Goal: Task Accomplishment & Management: Manage account settings

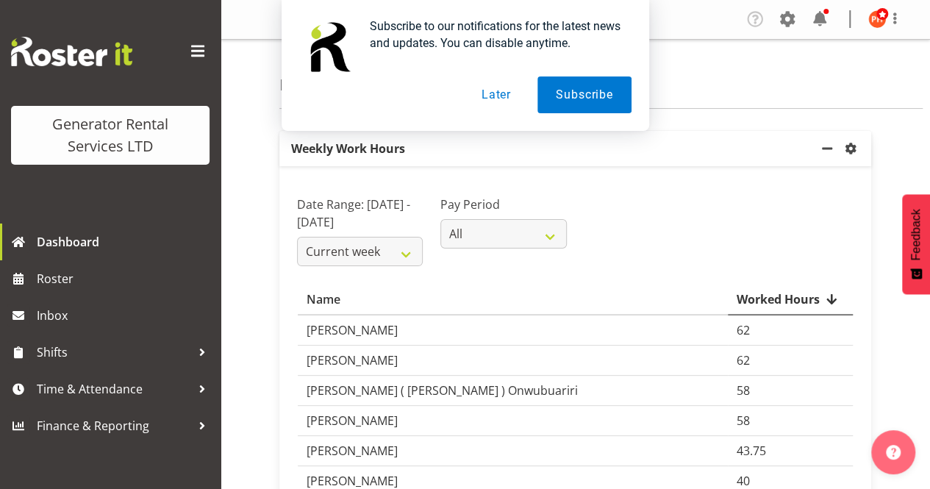
click at [487, 96] on button "Later" at bounding box center [496, 94] width 66 height 37
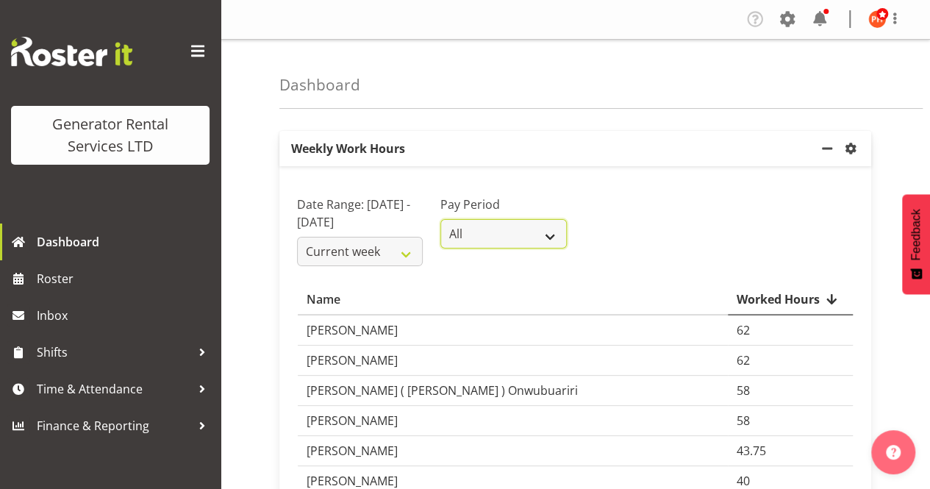
click at [546, 239] on select "All GRS LTD GRS VEHICLES" at bounding box center [503, 233] width 126 height 29
select select "4"
click at [440, 219] on select "All GRS LTD GRS VEHICLES" at bounding box center [503, 233] width 126 height 29
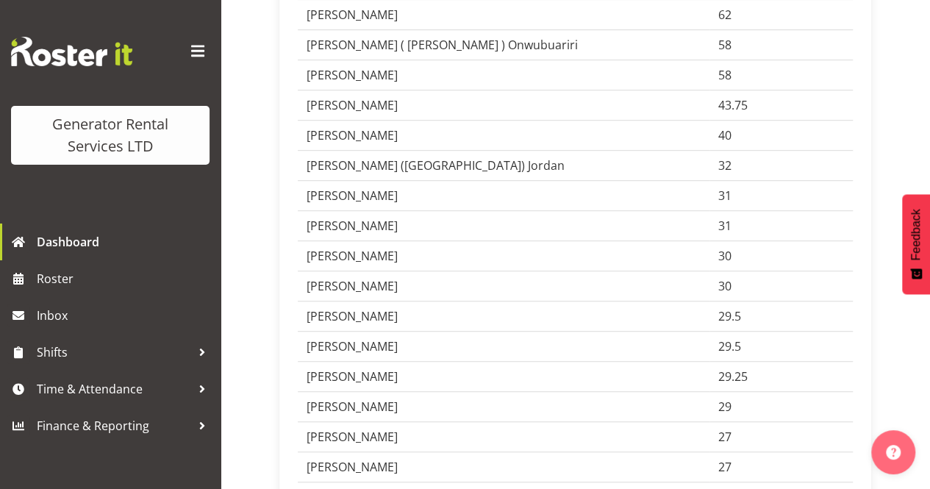
scroll to position [368, 0]
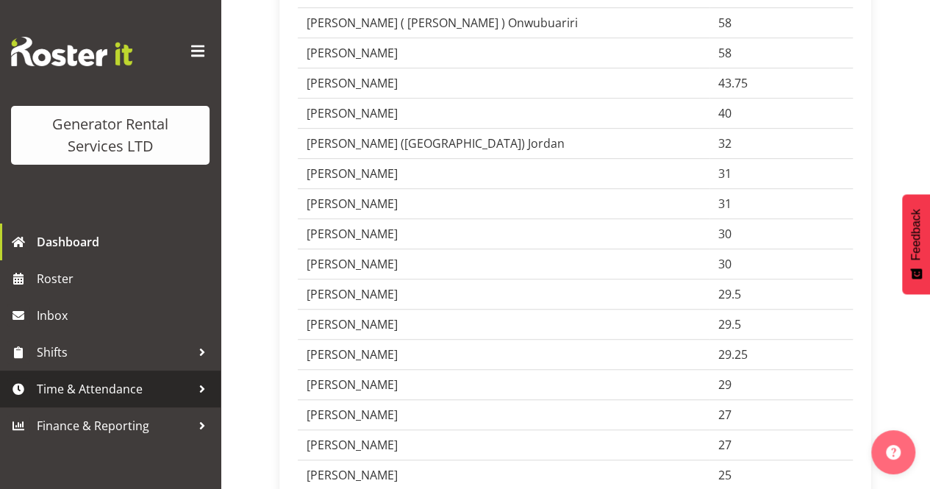
click at [97, 390] on span "Time & Attendance" at bounding box center [114, 389] width 154 height 22
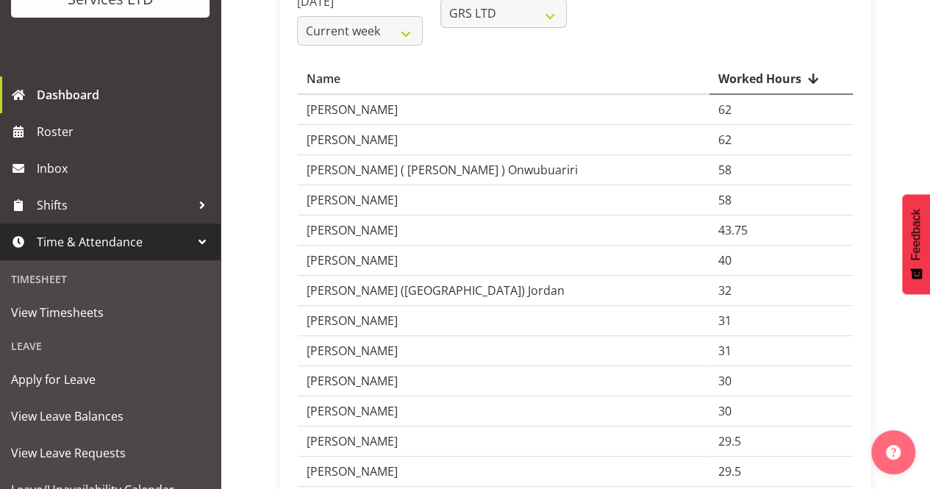
scroll to position [198, 0]
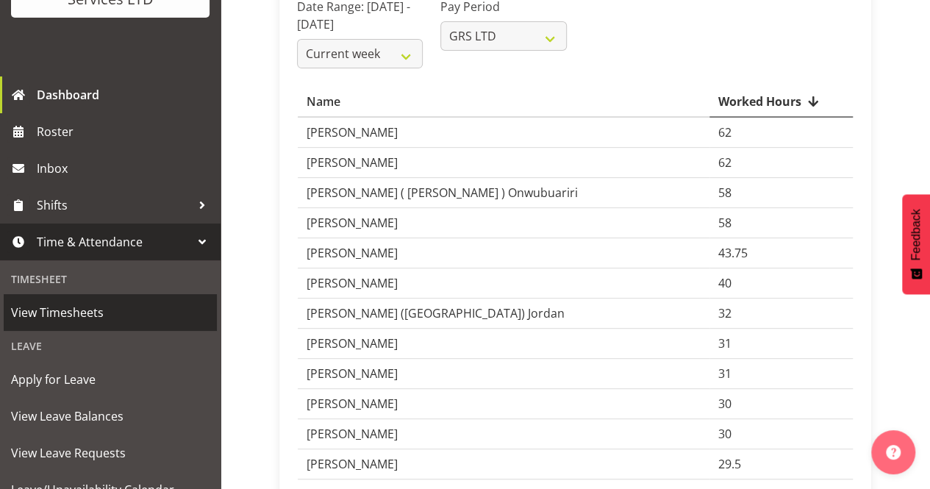
click at [51, 314] on span "View Timesheets" at bounding box center [110, 312] width 199 height 22
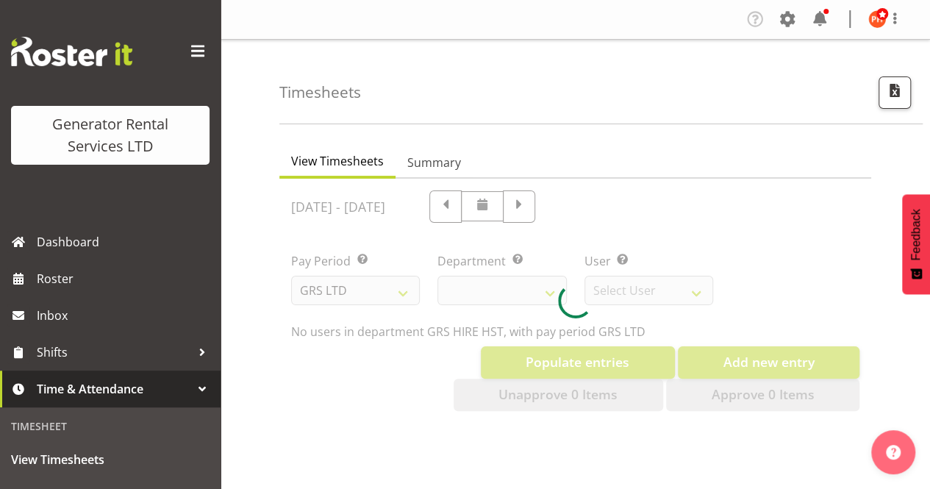
select select "22"
select select "149"
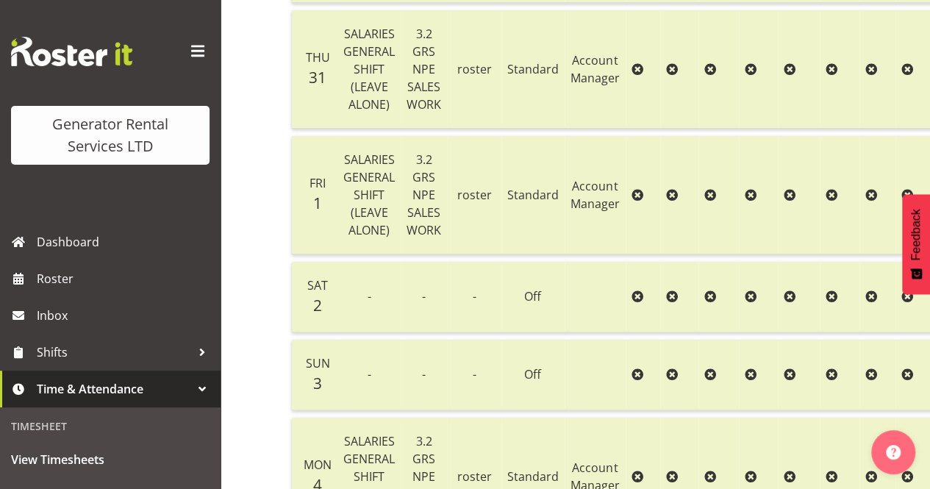
scroll to position [515, 0]
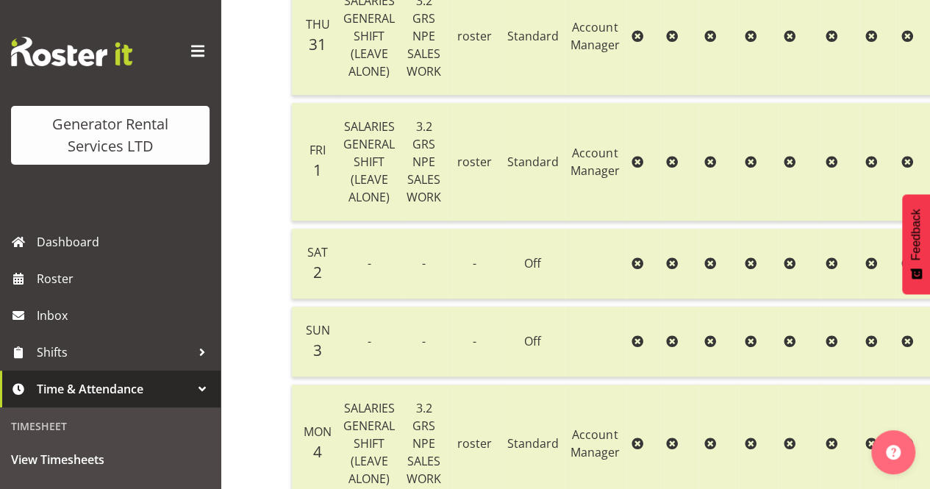
click at [365, 184] on span "SALARIES GENERAL SHIFT (LEAVE ALONE)" at bounding box center [368, 161] width 51 height 87
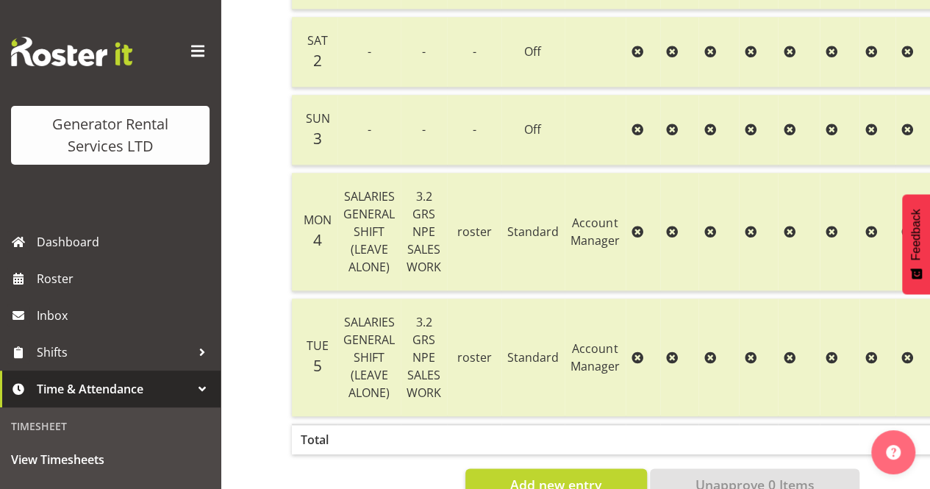
scroll to position [735, 0]
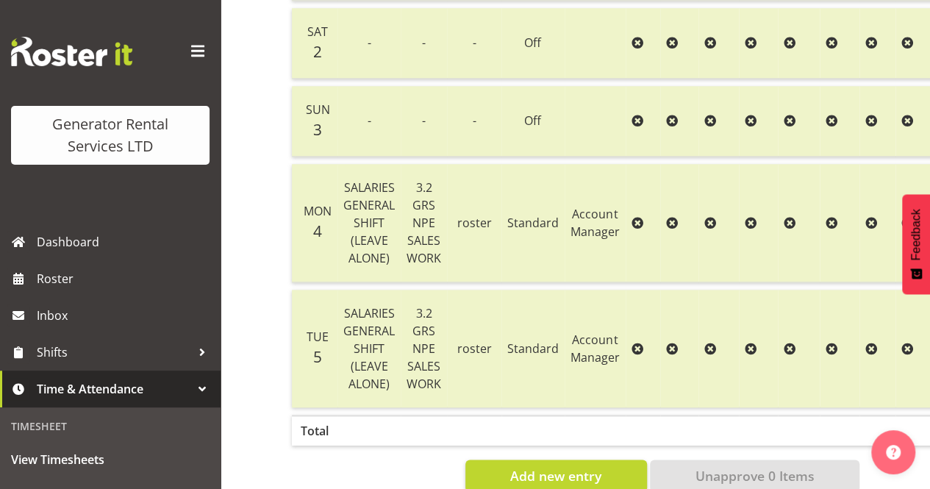
click at [421, 237] on span "3.2 GRS NPE SALES WORK" at bounding box center [424, 222] width 35 height 87
drag, startPoint x: 379, startPoint y: 210, endPoint x: 394, endPoint y: 211, distance: 14.7
click at [381, 212] on span "SALARIES GENERAL SHIFT (LEAVE ALONE)" at bounding box center [368, 222] width 51 height 87
click at [485, 254] on td "roster" at bounding box center [474, 223] width 54 height 118
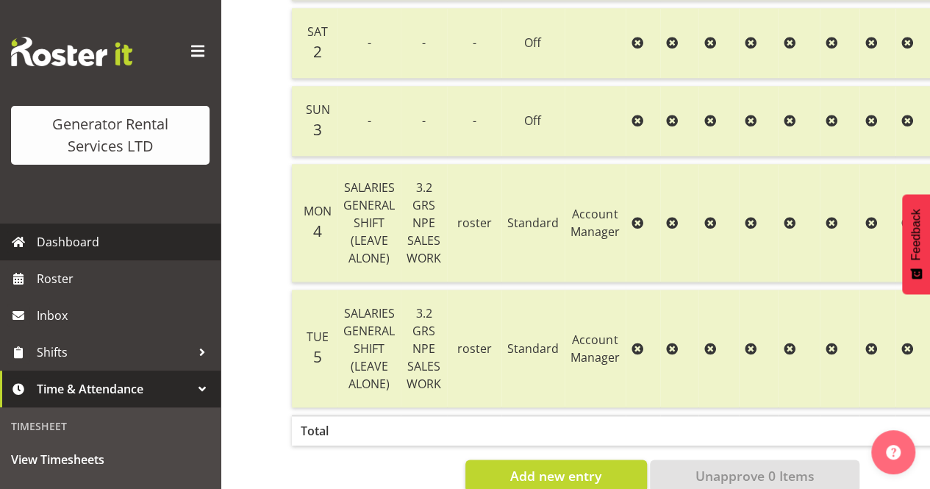
click at [90, 241] on span "Dashboard" at bounding box center [125, 242] width 176 height 22
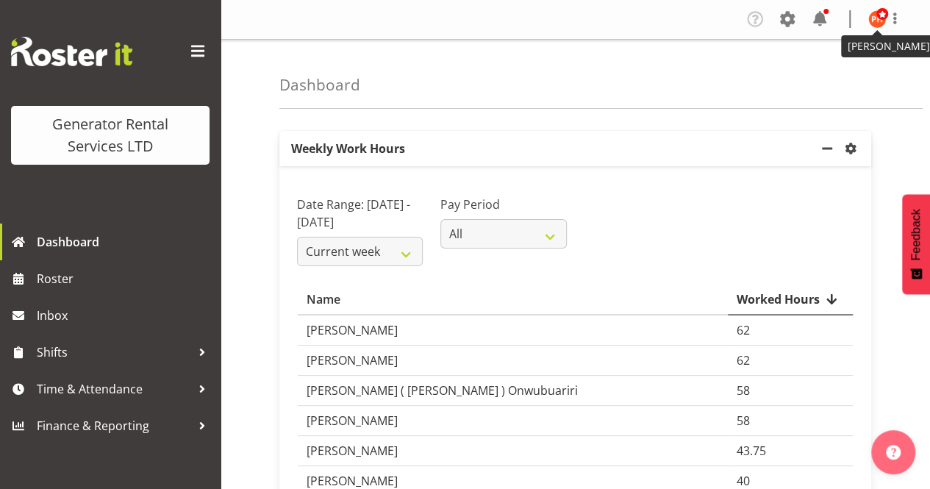
click at [877, 21] on img at bounding box center [877, 19] width 18 height 18
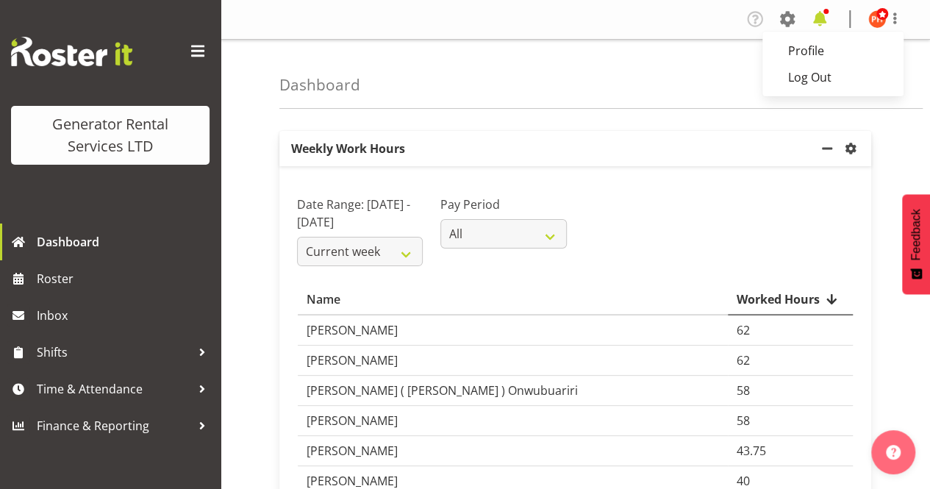
click at [823, 19] on span at bounding box center [820, 19] width 24 height 24
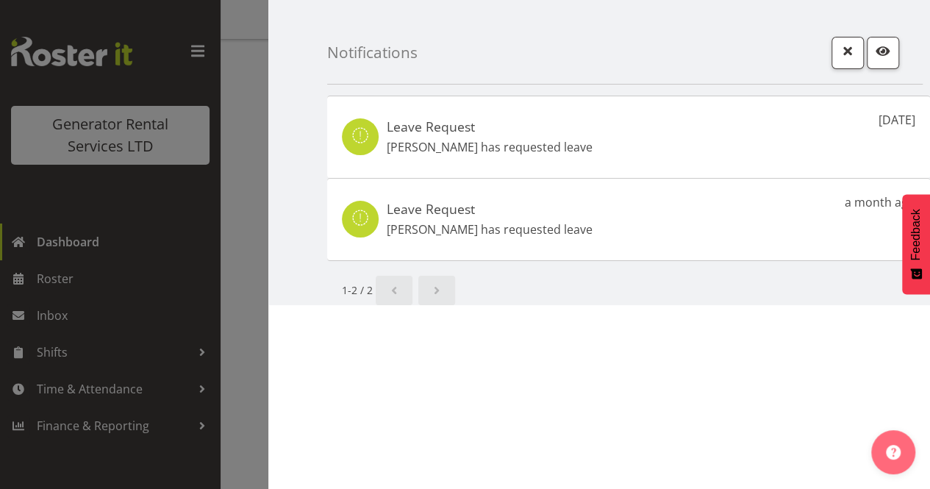
click at [520, 146] on p "Sean Johnstone has requested leave" at bounding box center [490, 147] width 206 height 18
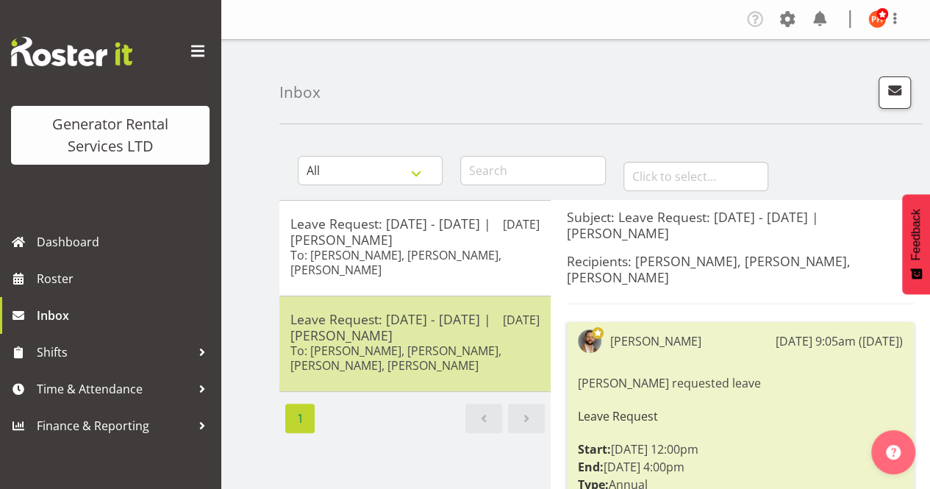
click at [339, 330] on h5 "Leave Request: 25/08/25 - 29/08/25 | Jacques Engelbrecht" at bounding box center [414, 327] width 249 height 32
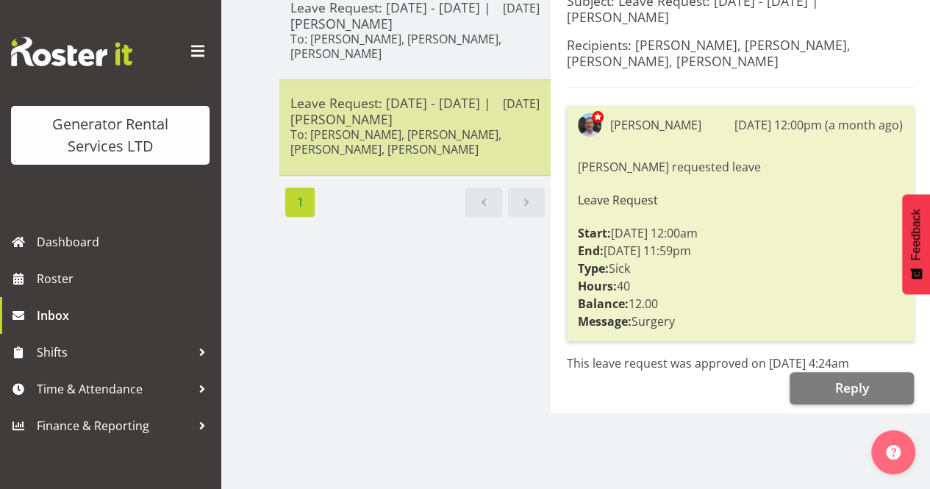
scroll to position [221, 0]
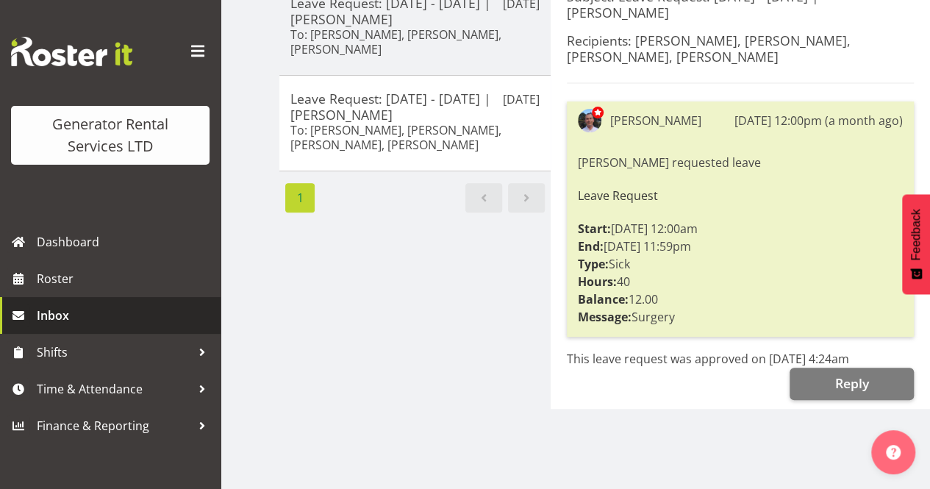
click at [57, 315] on span "Inbox" at bounding box center [125, 315] width 176 height 22
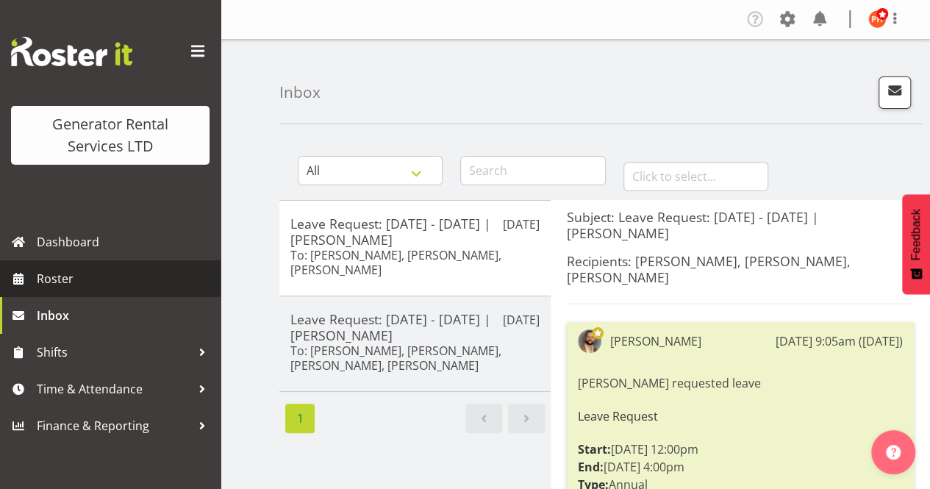
click at [53, 282] on span "Roster" at bounding box center [125, 279] width 176 height 22
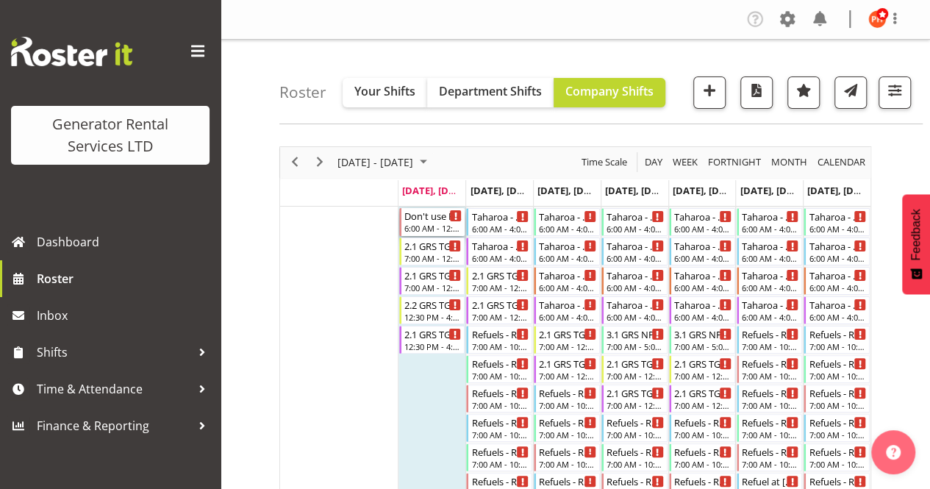
click at [418, 220] on div "Don't use PTJ453" at bounding box center [433, 215] width 58 height 15
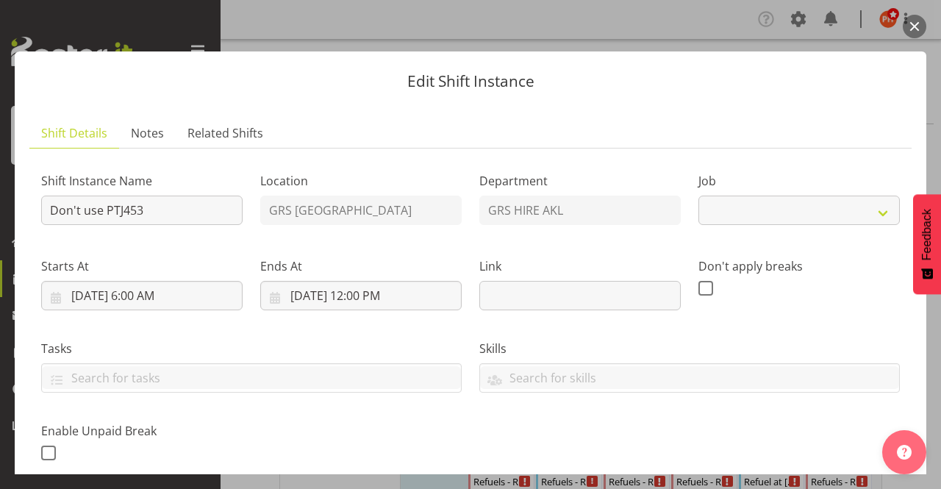
select select "9"
click at [914, 26] on button "button" at bounding box center [915, 27] width 24 height 24
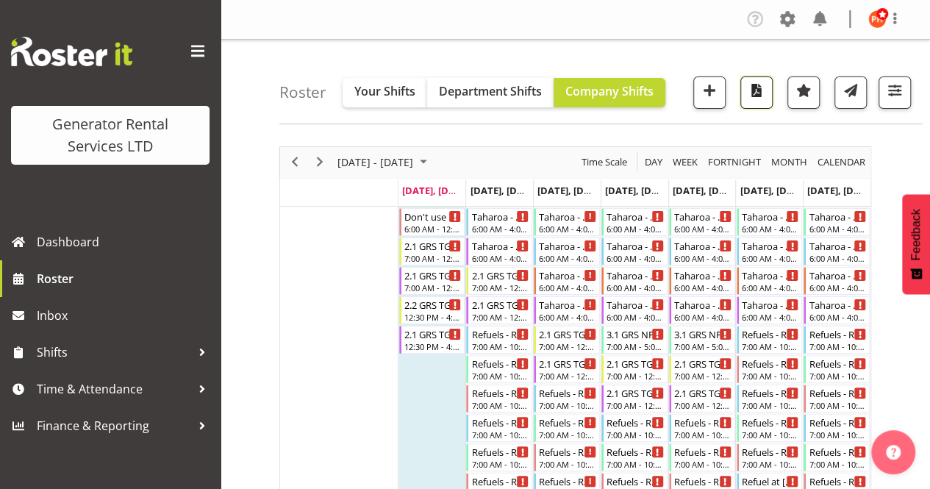
click at [762, 90] on span "button" at bounding box center [756, 90] width 19 height 19
click at [895, 89] on span "button" at bounding box center [894, 90] width 19 height 19
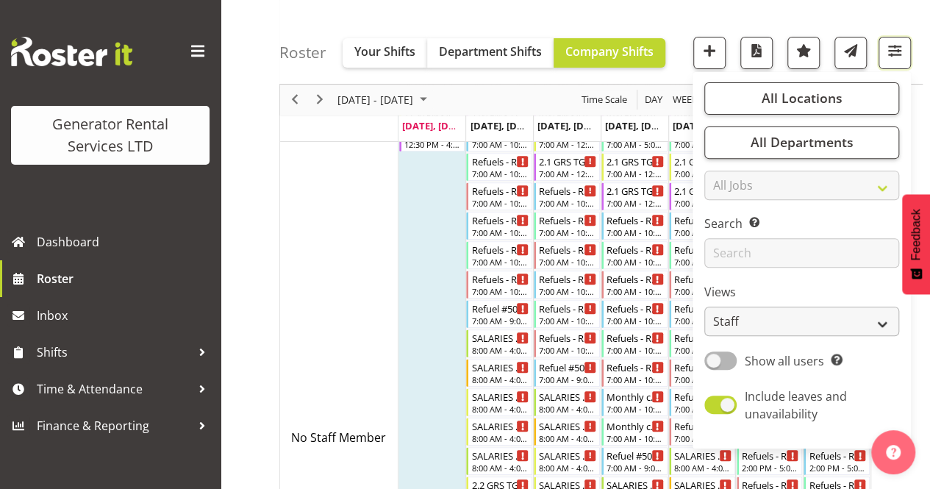
scroll to position [221, 0]
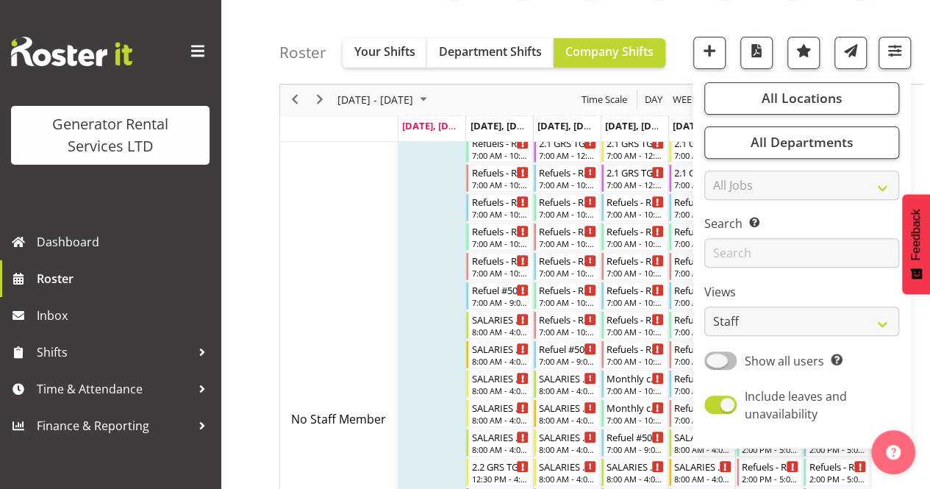
click at [715, 362] on span at bounding box center [720, 360] width 32 height 18
click at [714, 362] on input "Show all users Show only rostered employees" at bounding box center [709, 361] width 10 height 10
checkbox input "true"
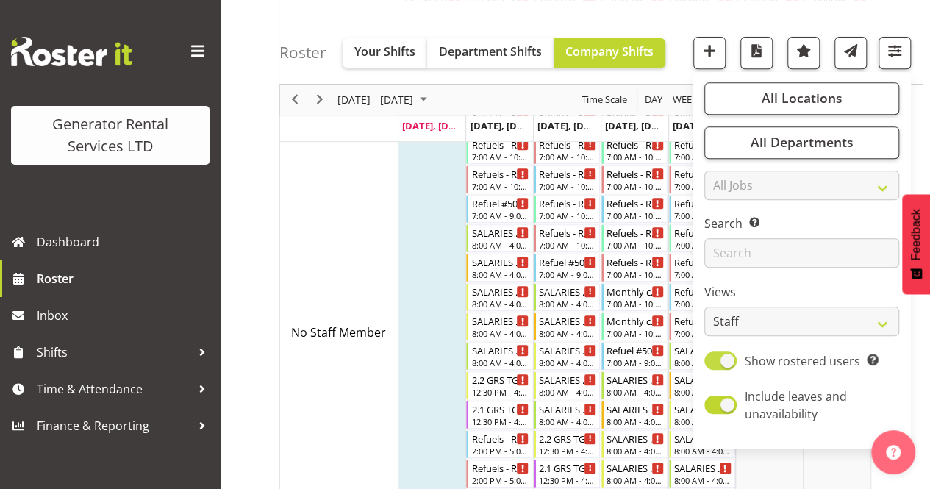
scroll to position [368, 0]
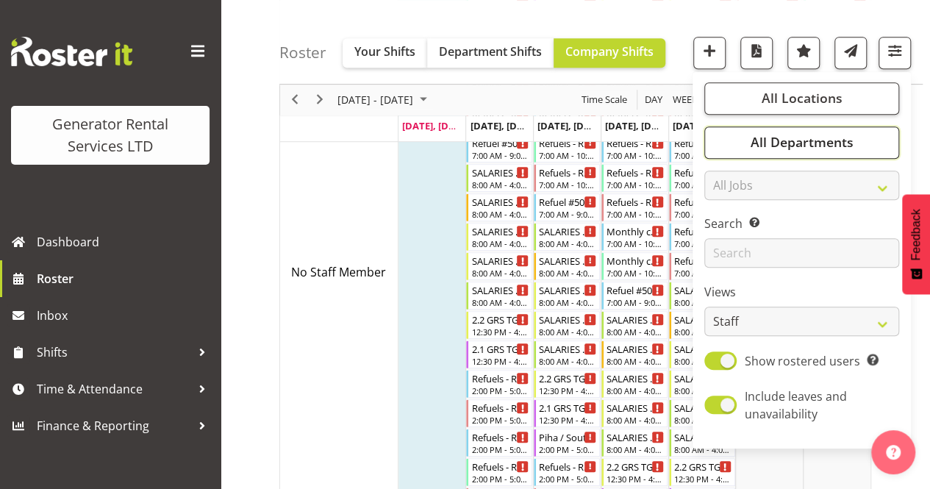
click at [765, 145] on span "All Departments" at bounding box center [801, 143] width 103 height 18
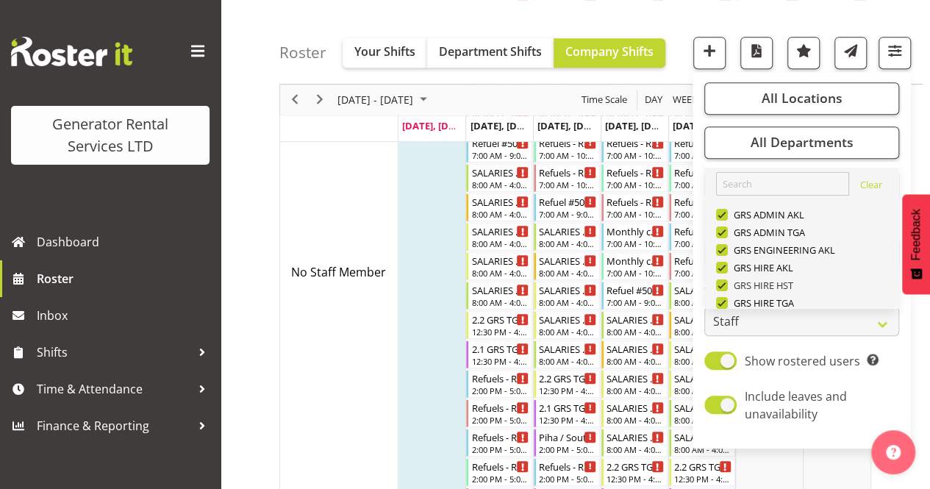
click at [725, 283] on span at bounding box center [722, 285] width 12 height 12
click at [725, 283] on input "GRS HIRE HST" at bounding box center [721, 286] width 10 height 10
checkbox input "false"
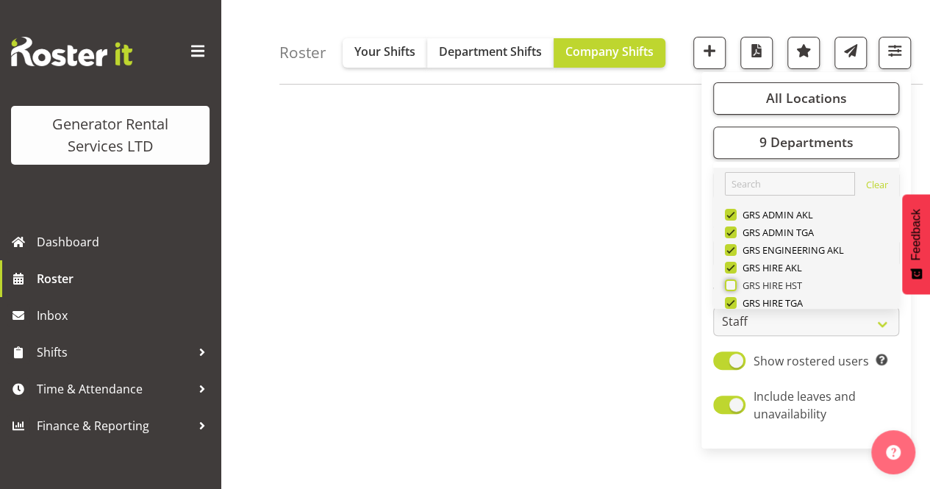
scroll to position [233, 0]
click at [730, 268] on span at bounding box center [731, 268] width 12 height 12
click at [730, 268] on input "GRS HIRE AKL" at bounding box center [730, 268] width 10 height 10
checkbox input "false"
click at [731, 249] on span at bounding box center [731, 250] width 12 height 12
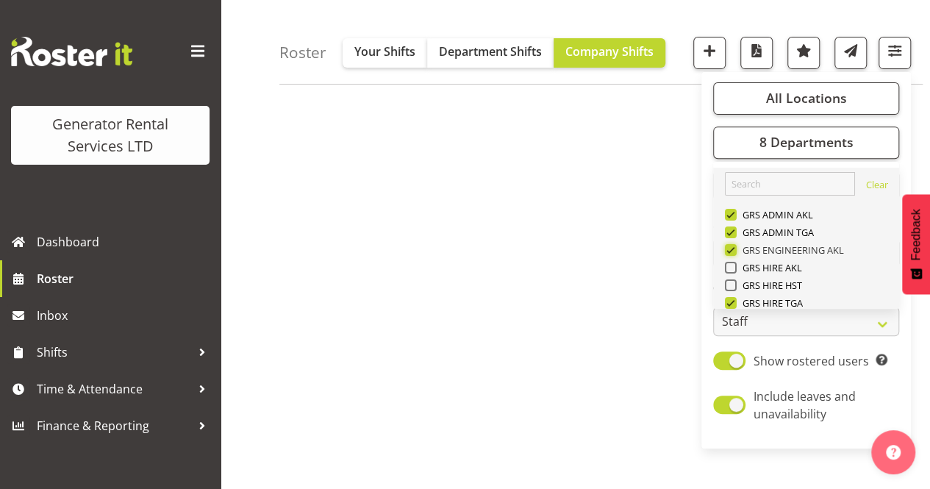
click at [731, 249] on input "GRS ENGINEERING AKL" at bounding box center [730, 251] width 10 height 10
checkbox input "false"
click at [734, 232] on span at bounding box center [731, 232] width 12 height 12
click at [734, 232] on input "GRS ADMIN TGA" at bounding box center [730, 233] width 10 height 10
checkbox input "false"
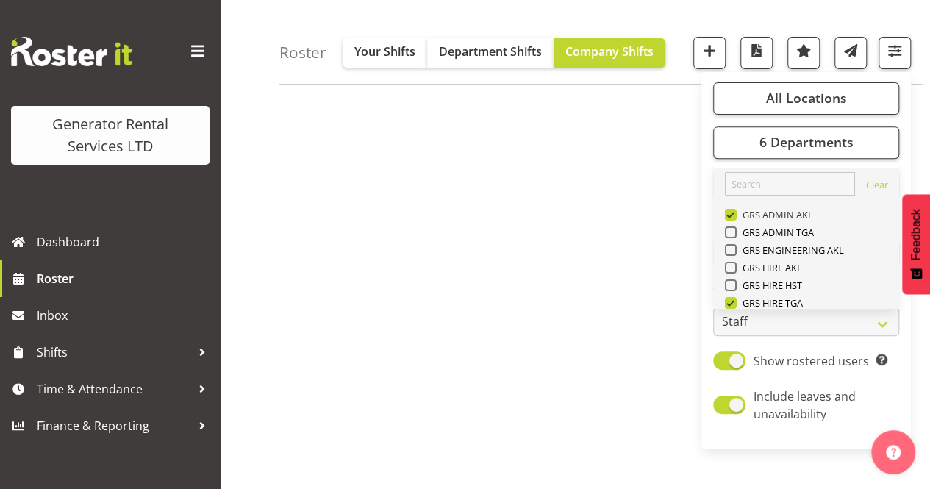
click at [732, 212] on span at bounding box center [731, 215] width 12 height 12
click at [732, 212] on input "GRS ADMIN AKL" at bounding box center [730, 215] width 10 height 10
checkbox input "false"
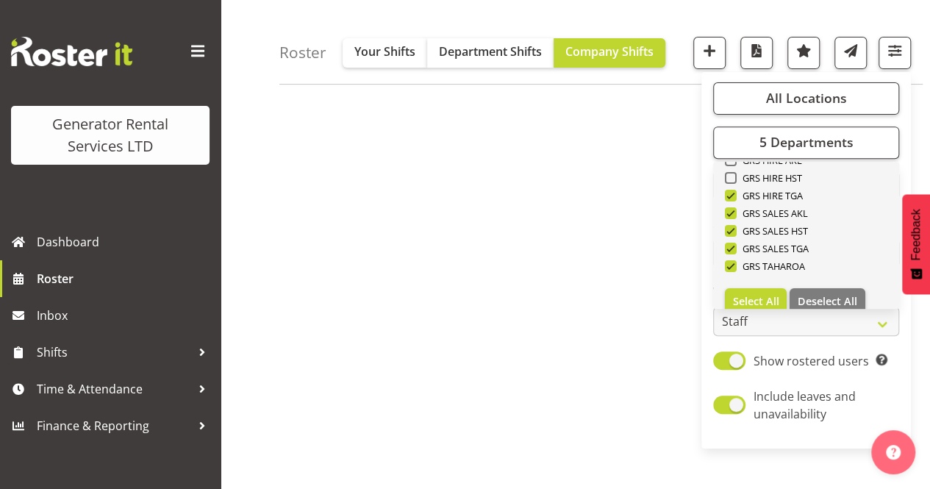
scroll to position [124, 0]
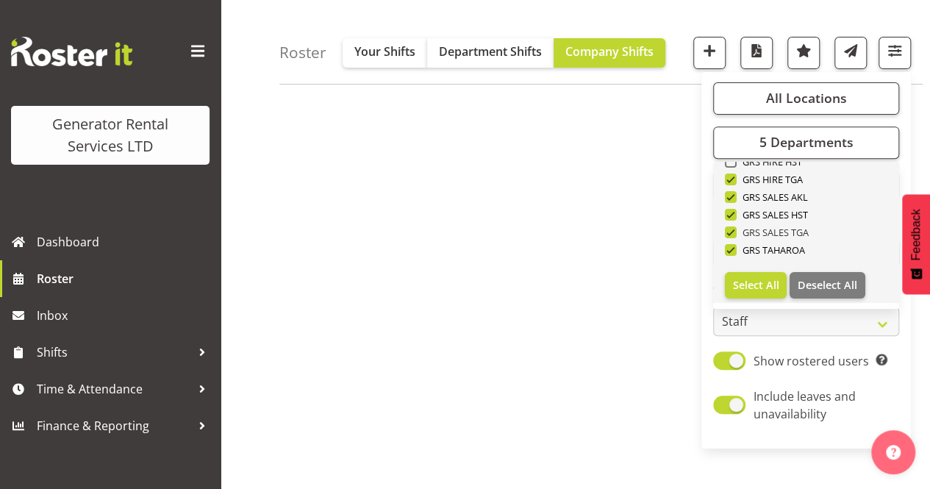
click at [733, 233] on span at bounding box center [731, 232] width 12 height 12
click at [733, 233] on input "GRS SALES TGA" at bounding box center [730, 233] width 10 height 10
checkbox input "false"
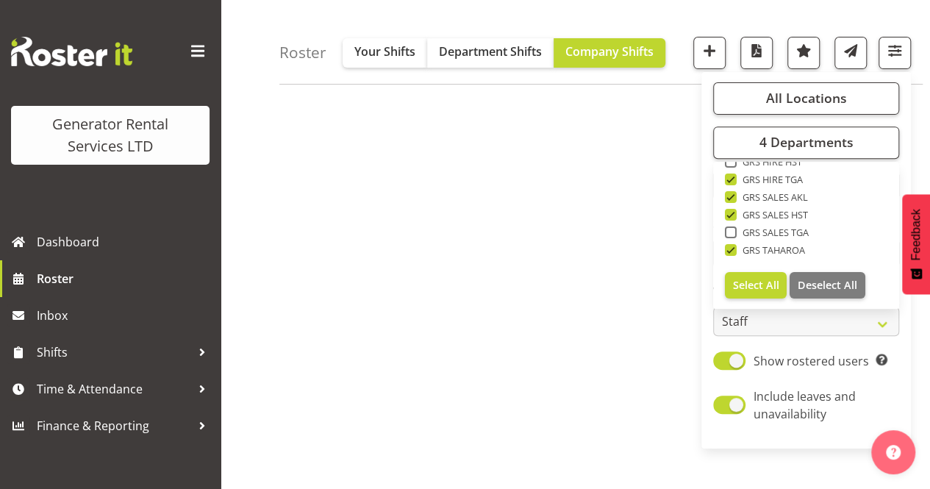
click at [731, 215] on div "Roster Your Shifts Department Shifts Company Shifts All Locations Clear GRS [GE…" at bounding box center [575, 149] width 709 height 684
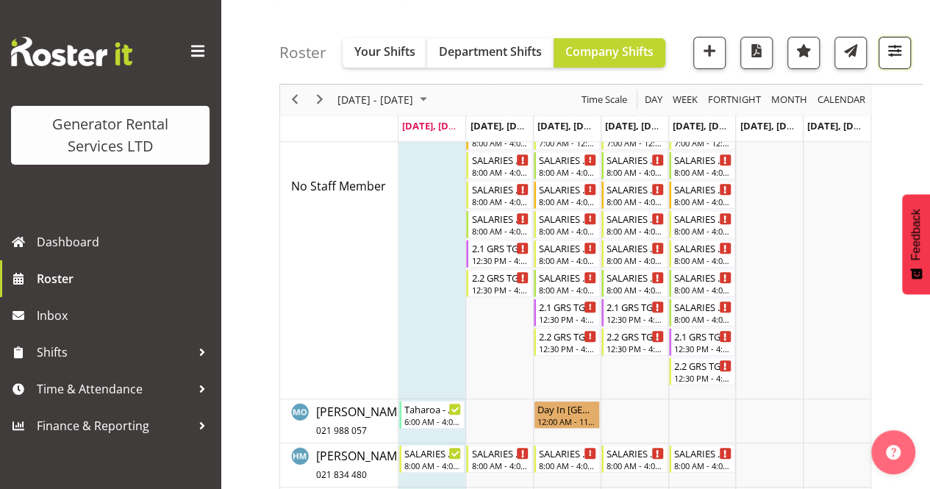
click at [887, 57] on span "button" at bounding box center [894, 50] width 19 height 19
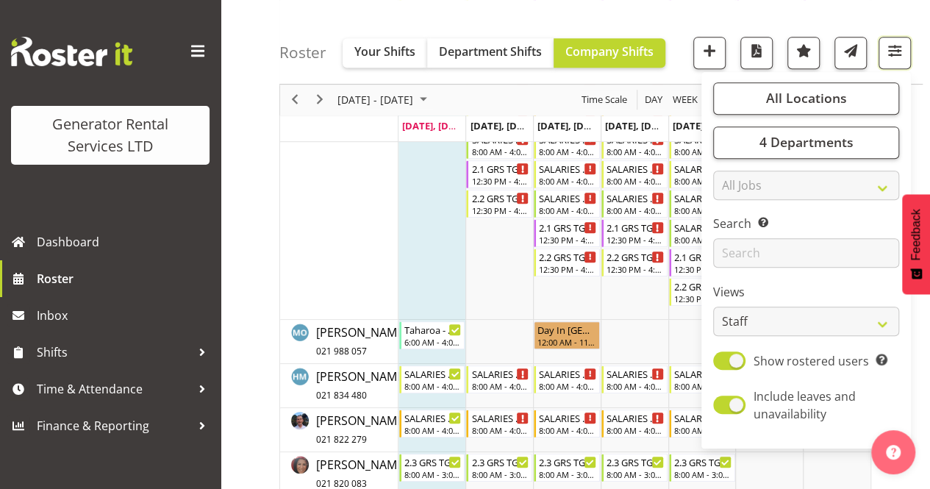
scroll to position [380, 0]
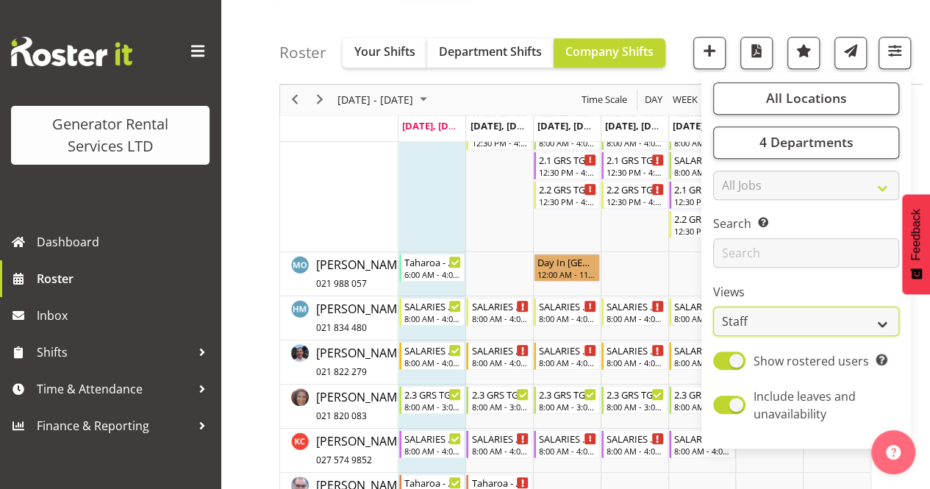
click at [884, 324] on select "Staff Role Shift - Horizontal Shift - Vertical Staff - Location" at bounding box center [806, 321] width 186 height 29
click at [884, 324] on div "Views Staff Role Shift - Horizontal Shift - Vertical Staff - Location" at bounding box center [806, 310] width 186 height 53
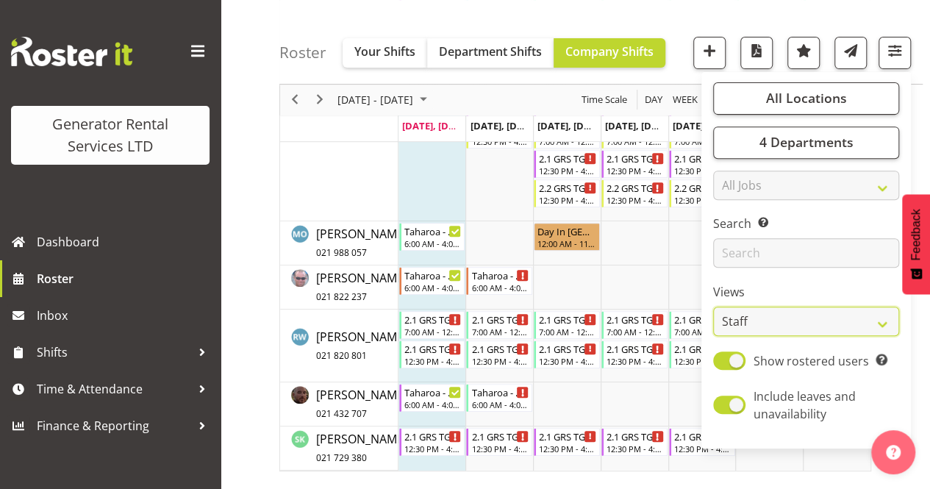
scroll to position [0, 0]
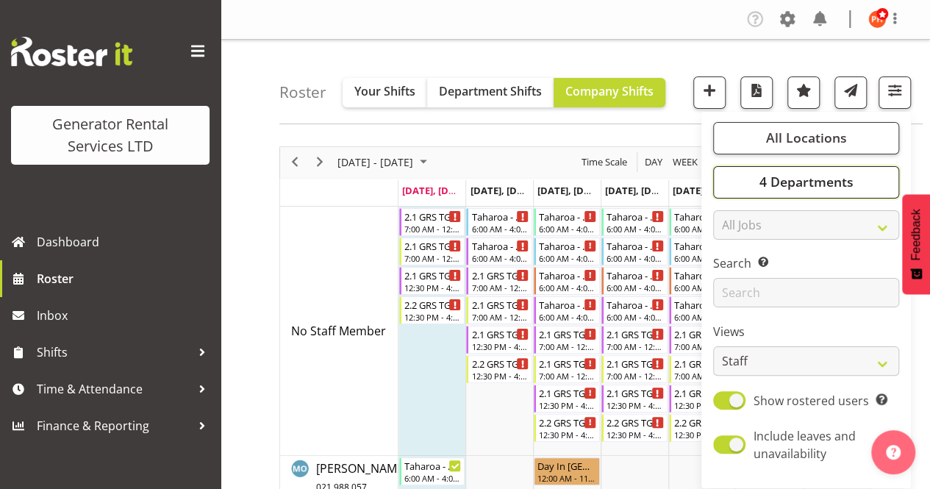
click at [809, 186] on span "4 Departments" at bounding box center [806, 182] width 94 height 18
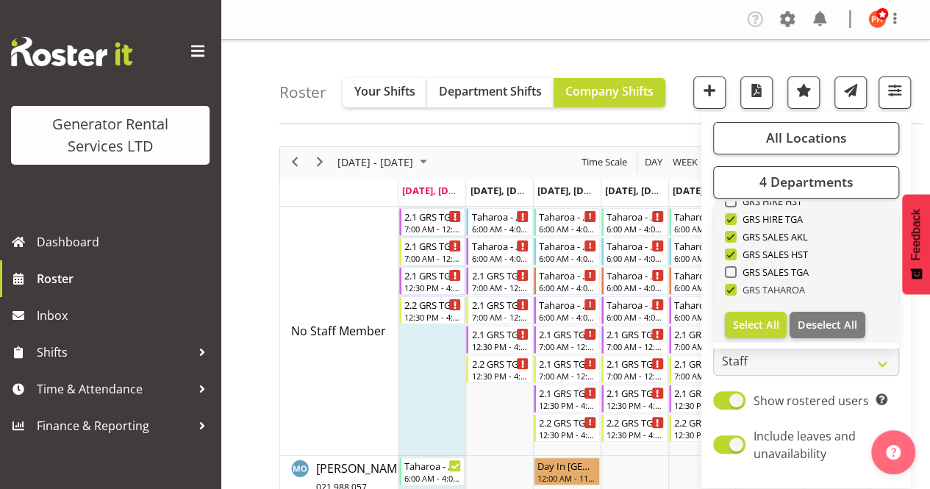
click at [732, 290] on span at bounding box center [731, 290] width 12 height 12
click at [732, 290] on input "GRS TAHAROA" at bounding box center [730, 290] width 10 height 10
checkbox input "false"
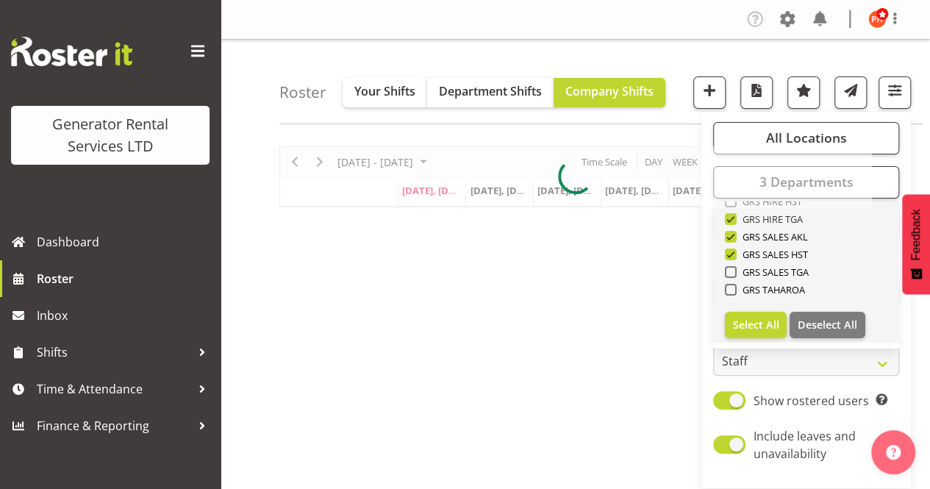
click at [731, 217] on span at bounding box center [731, 219] width 12 height 12
click at [731, 217] on input "GRS HIRE TGA" at bounding box center [730, 219] width 10 height 10
checkbox input "false"
click at [731, 235] on span at bounding box center [731, 237] width 12 height 12
click at [731, 235] on input "GRS SALES AKL" at bounding box center [730, 237] width 10 height 10
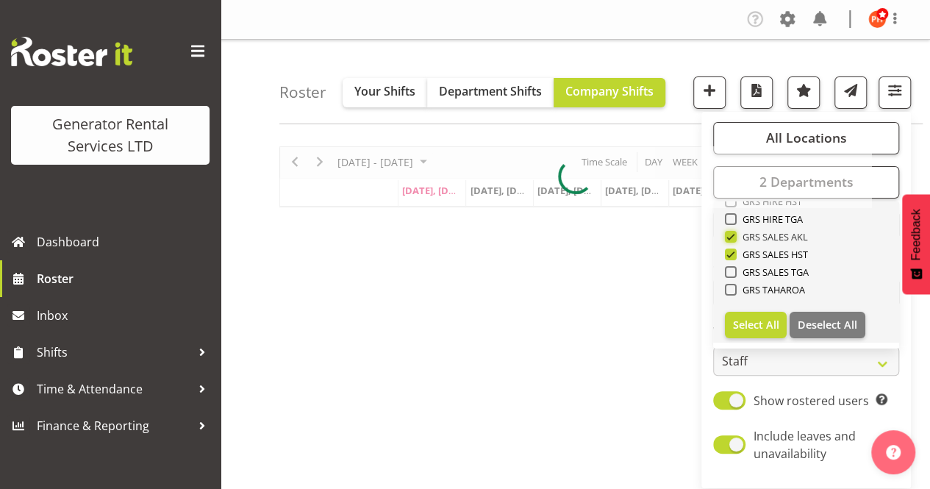
checkbox input "false"
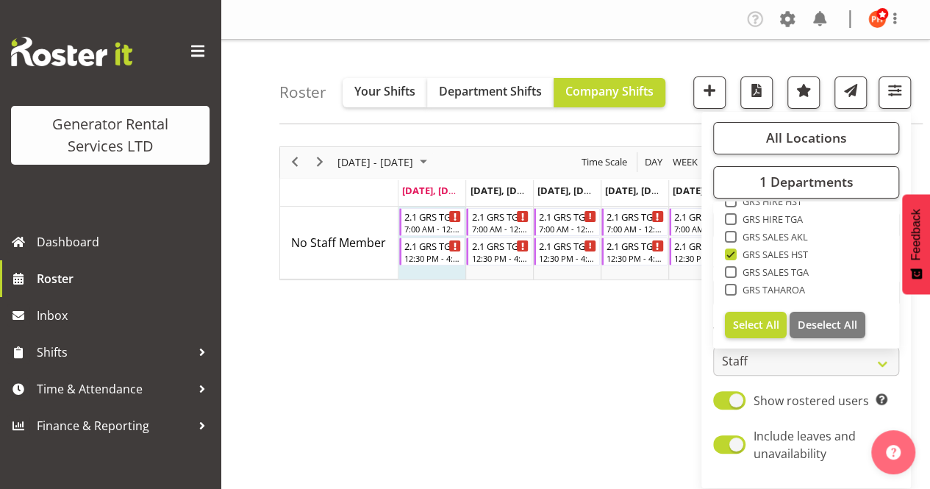
click at [641, 339] on div "[DATE] - [DATE] [DATE] Day Week Fortnight Month calendar Month Agenda Time Scal…" at bounding box center [604, 429] width 651 height 588
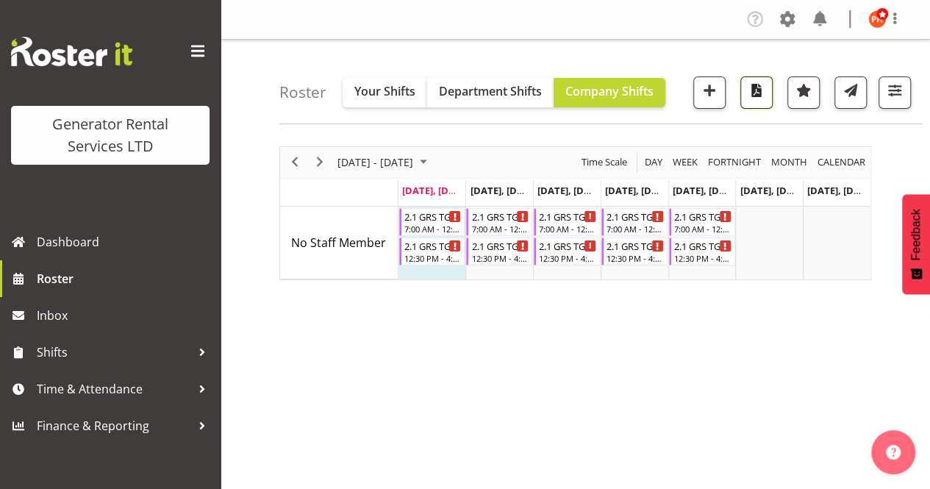
click at [759, 93] on span "button" at bounding box center [756, 90] width 19 height 19
